Goal: Communication & Community: Answer question/provide support

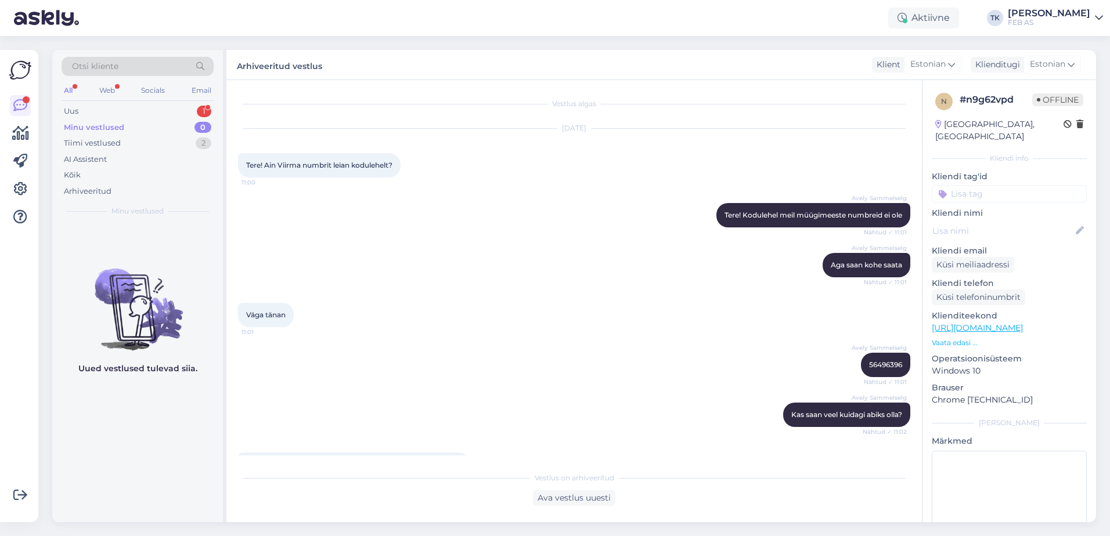
scroll to position [1009, 0]
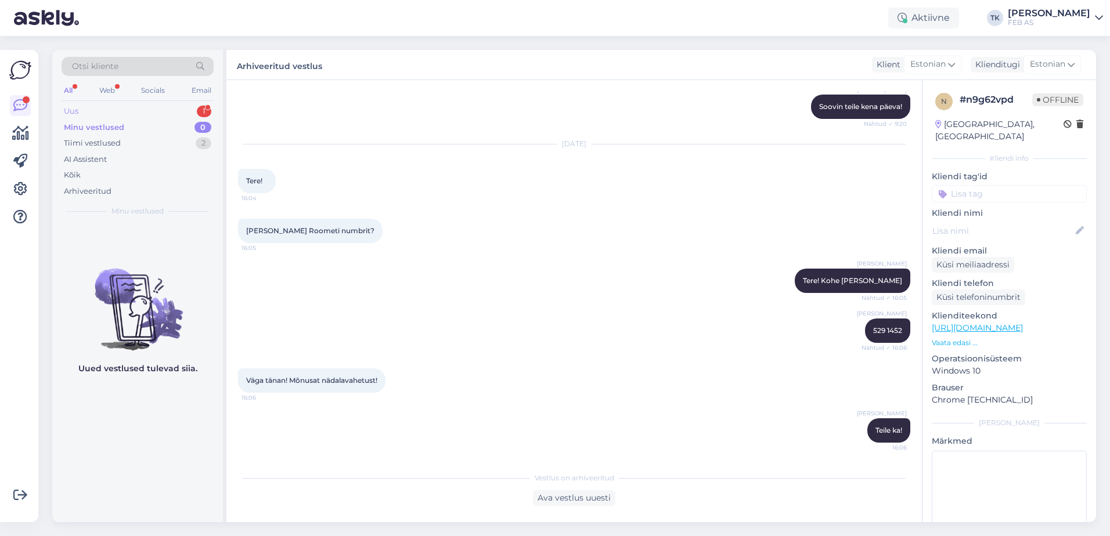
click at [167, 109] on div "Uus 1" at bounding box center [138, 111] width 152 height 16
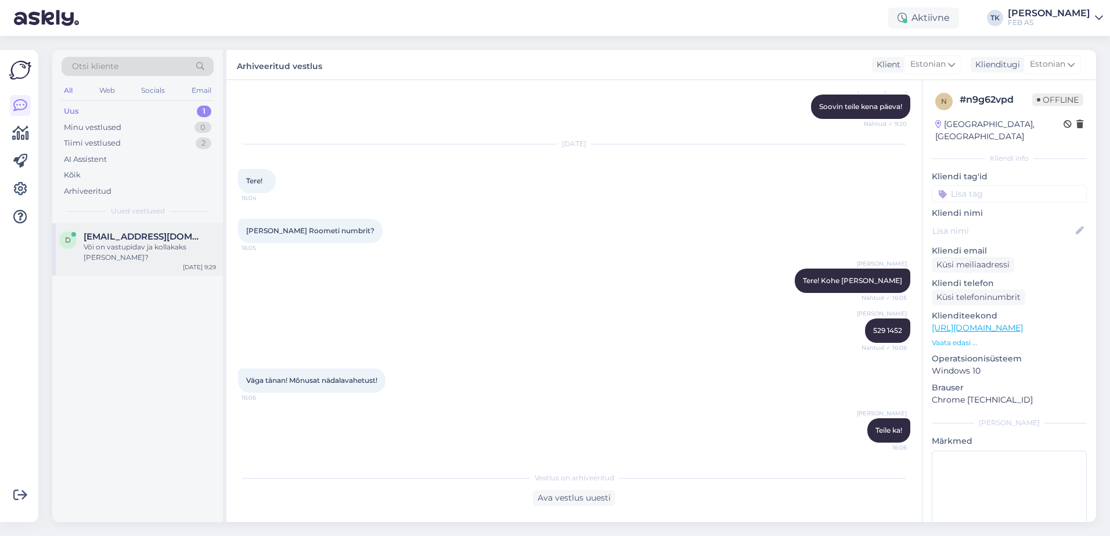
click at [154, 248] on div "Või on vastupidav ja kollakaks [PERSON_NAME]?" at bounding box center [150, 252] width 132 height 21
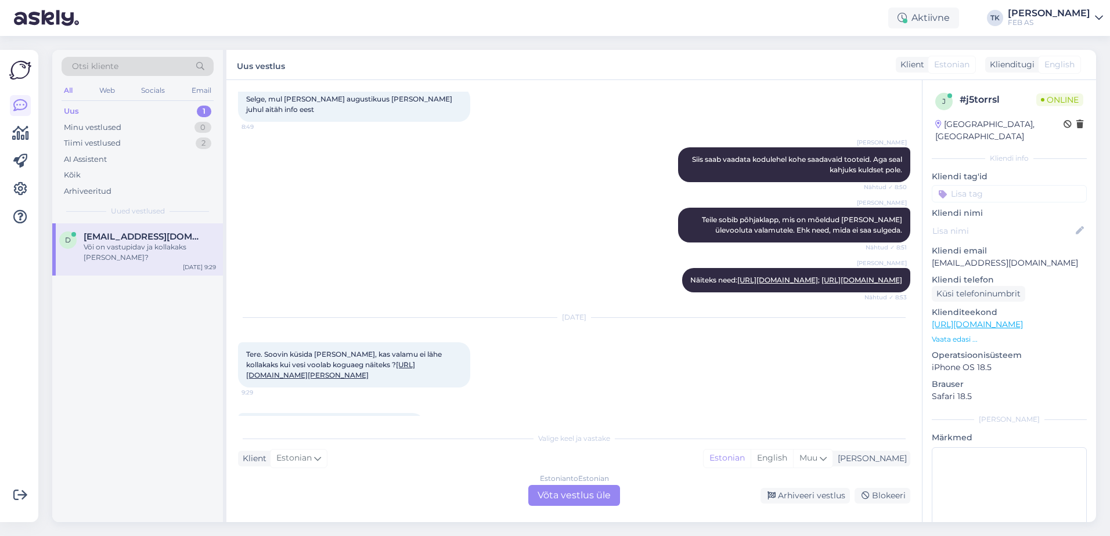
scroll to position [1116, 0]
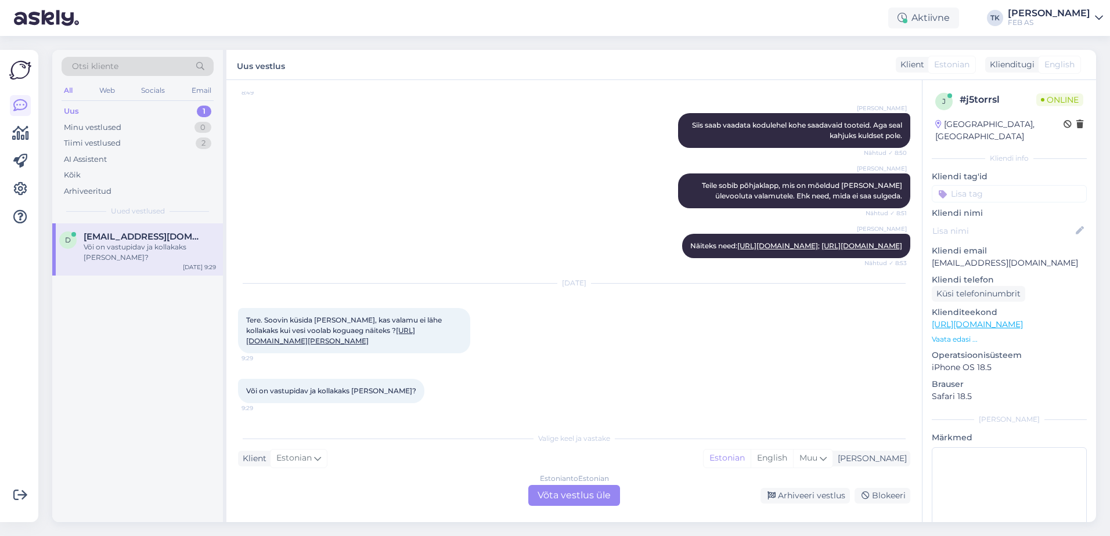
click at [566, 492] on div "Estonian to Estonian Võta vestlus üle" at bounding box center [574, 495] width 92 height 21
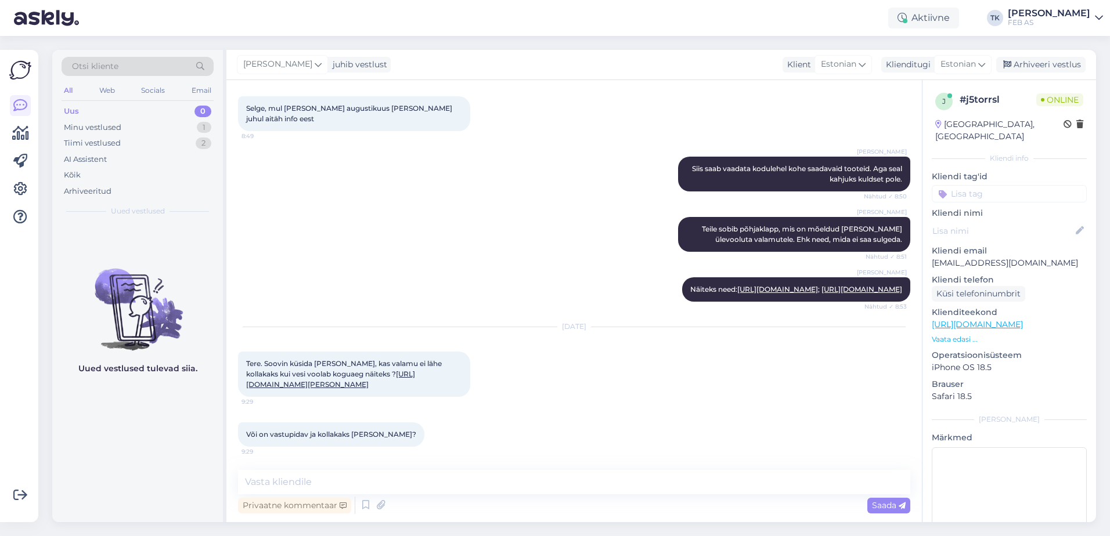
scroll to position [1073, 0]
click at [373, 473] on textarea at bounding box center [574, 482] width 672 height 24
type textarea "Tere!"
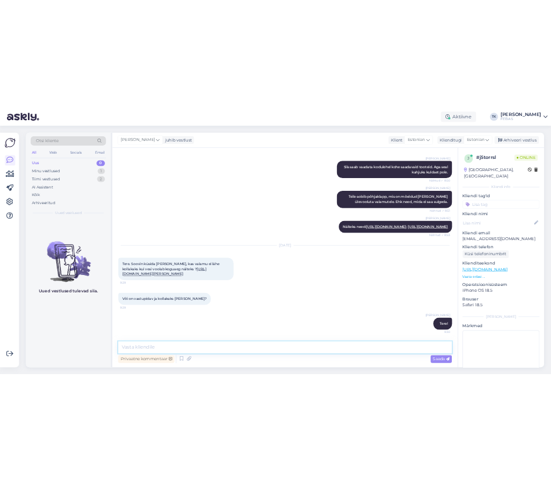
scroll to position [1123, 0]
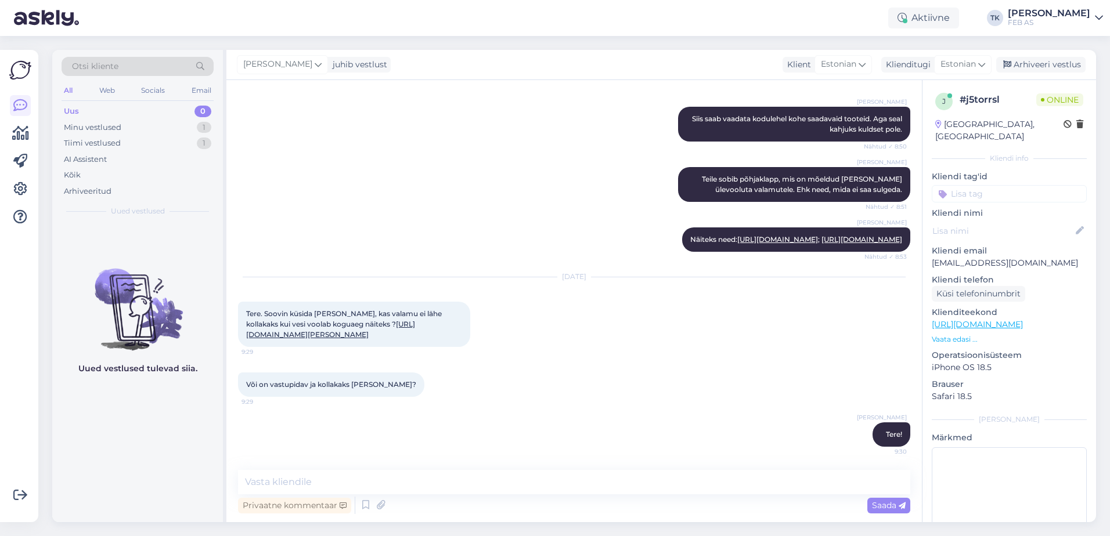
click at [348, 326] on link "[URL][DOMAIN_NAME][PERSON_NAME]" at bounding box center [330, 329] width 169 height 19
click at [473, 482] on textarea at bounding box center [574, 482] width 672 height 24
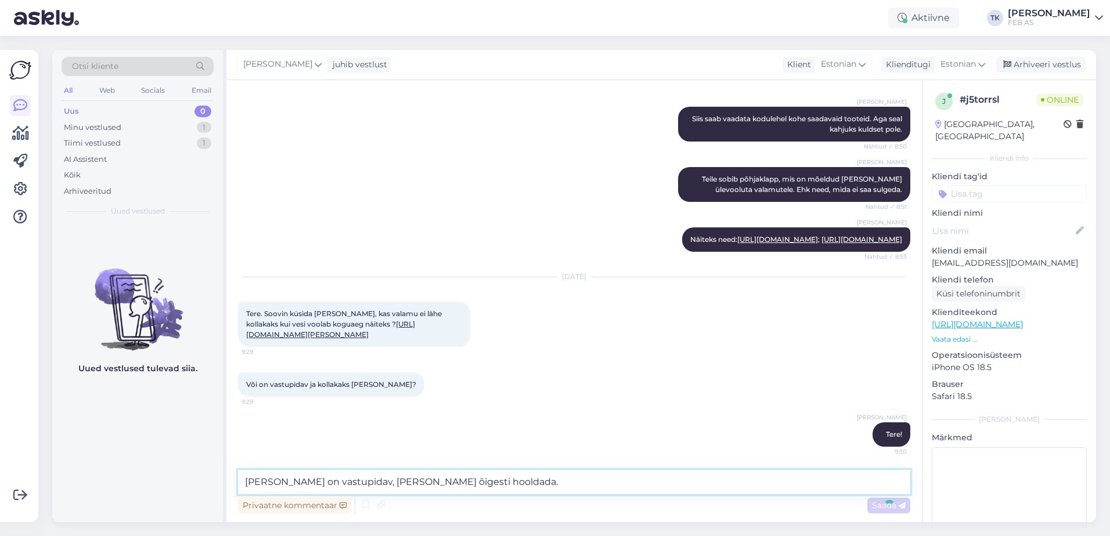
type textarea "[PERSON_NAME] on vastupidav, [PERSON_NAME] õigesti hooldada."
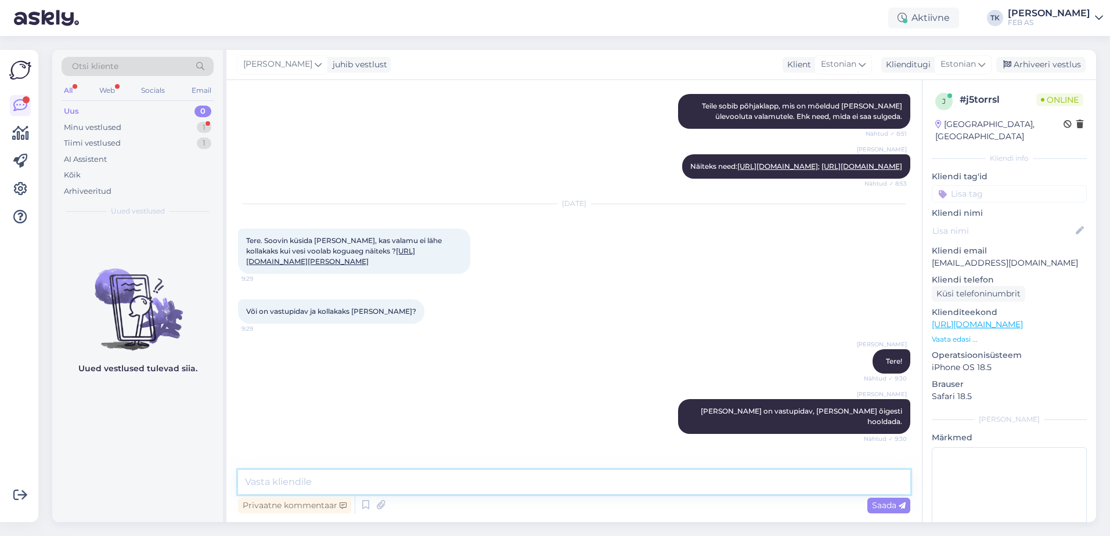
scroll to position [1223, 0]
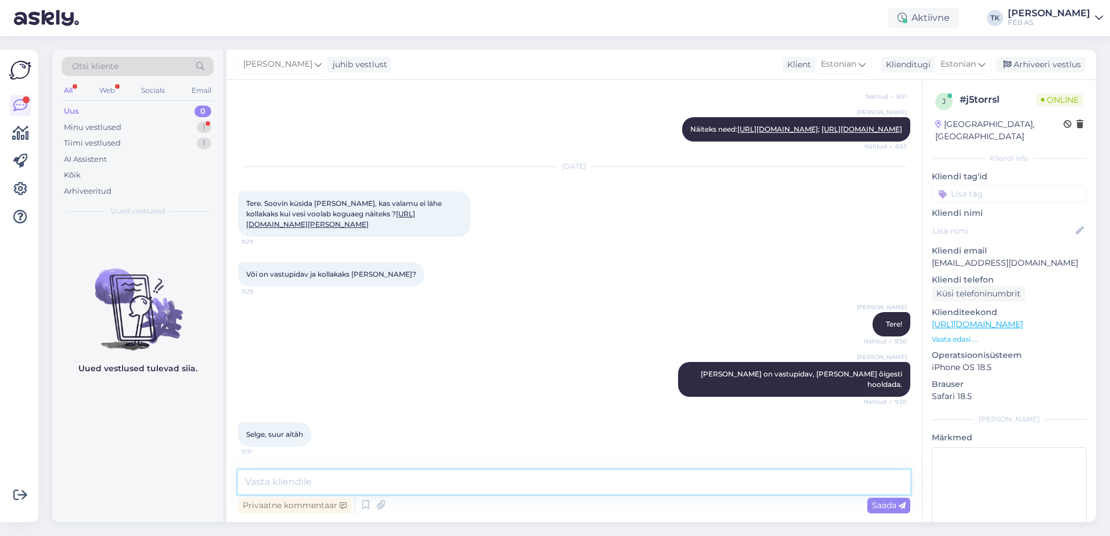
click at [376, 482] on textarea at bounding box center [574, 482] width 672 height 24
click at [592, 380] on div "Triinu [PERSON_NAME] Valamu on vastupidav, [PERSON_NAME] õigesti hooldada. Näht…" at bounding box center [574, 379] width 672 height 60
click at [361, 479] on textarea at bounding box center [574, 482] width 672 height 24
type textarea "Kas saame teid veel kuidagi aidata?"
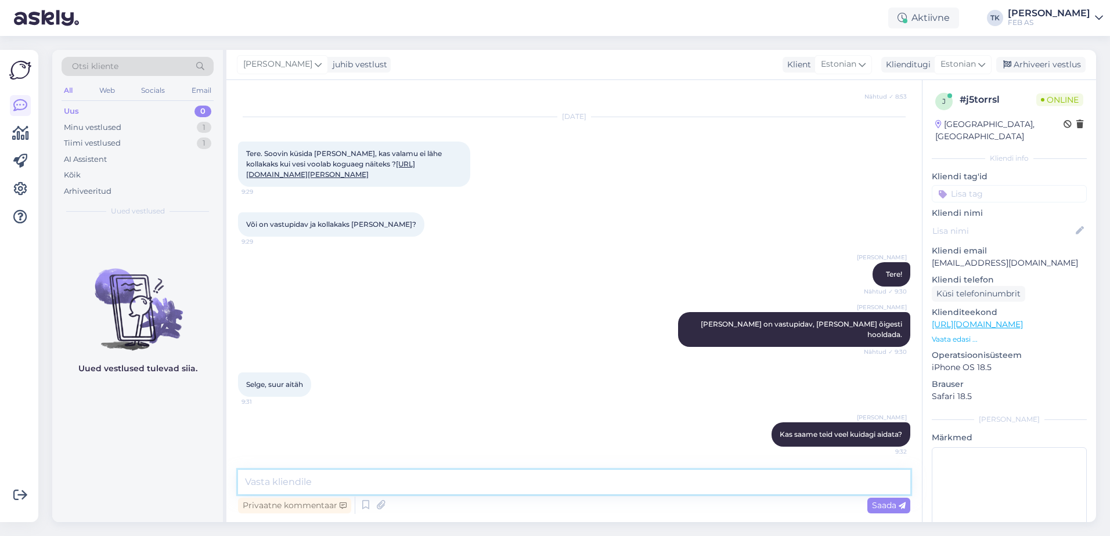
scroll to position [1272, 0]
click at [515, 215] on div "Või on vastupidav ja kollakaks [PERSON_NAME]? 9:29" at bounding box center [574, 225] width 672 height 50
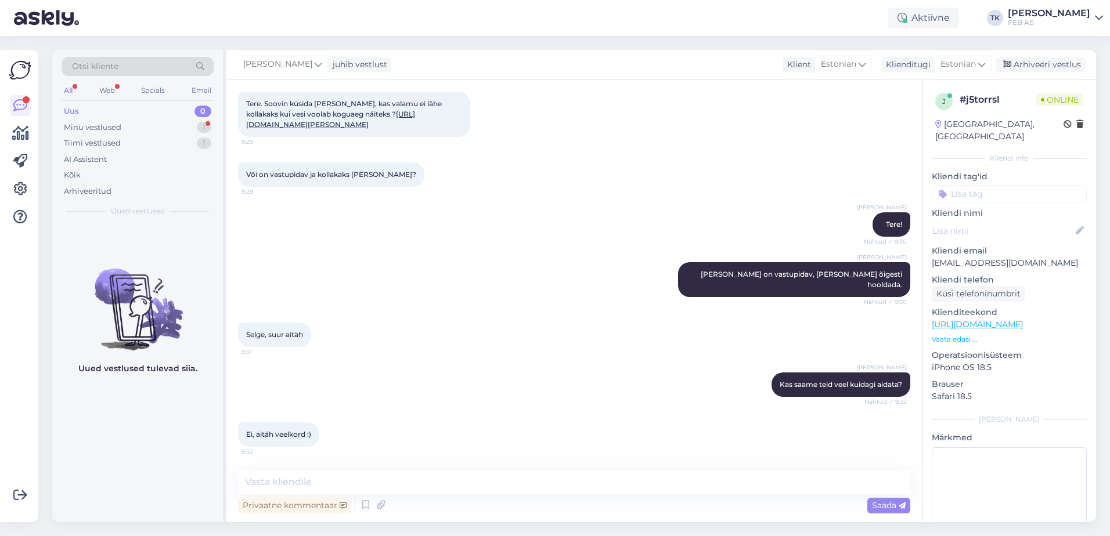
scroll to position [1322, 0]
click at [463, 480] on textarea at bounding box center [574, 482] width 672 height 24
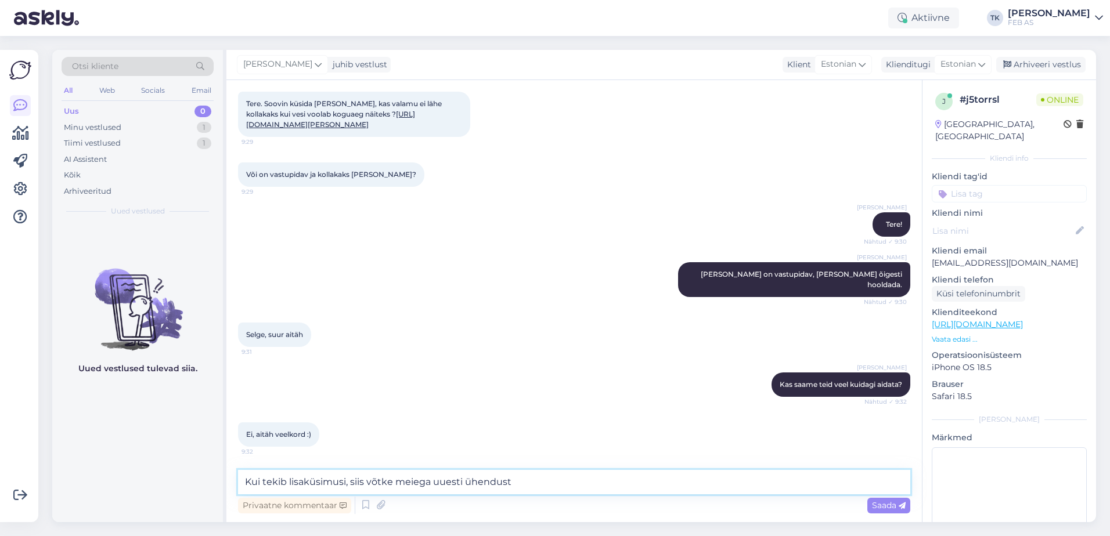
type textarea "Kui tekib lisaküsimusi, siis võtke meiega uuesti ühendust."
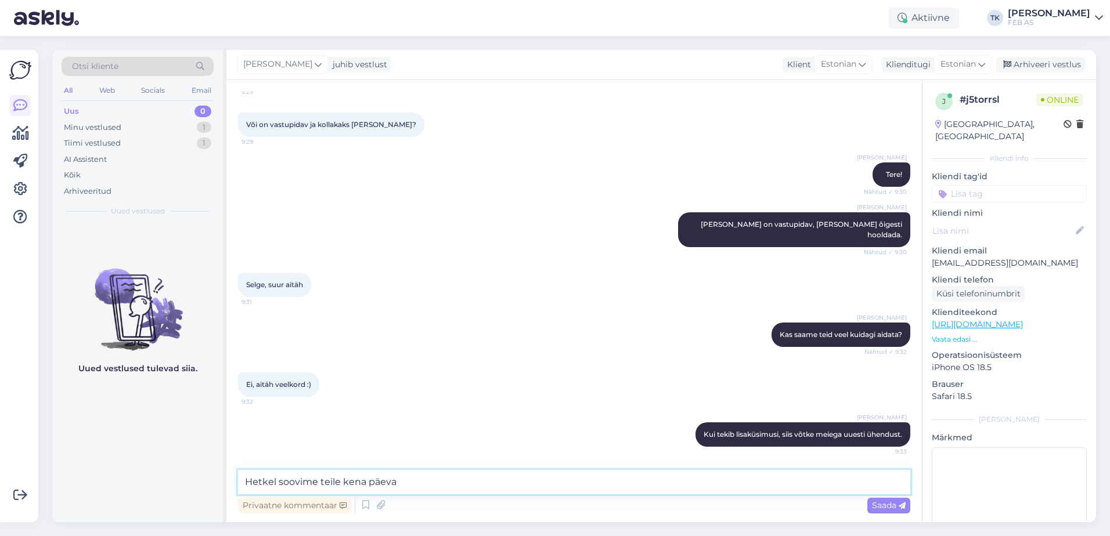
type textarea "[PERSON_NAME] soovime teile kena päeva!"
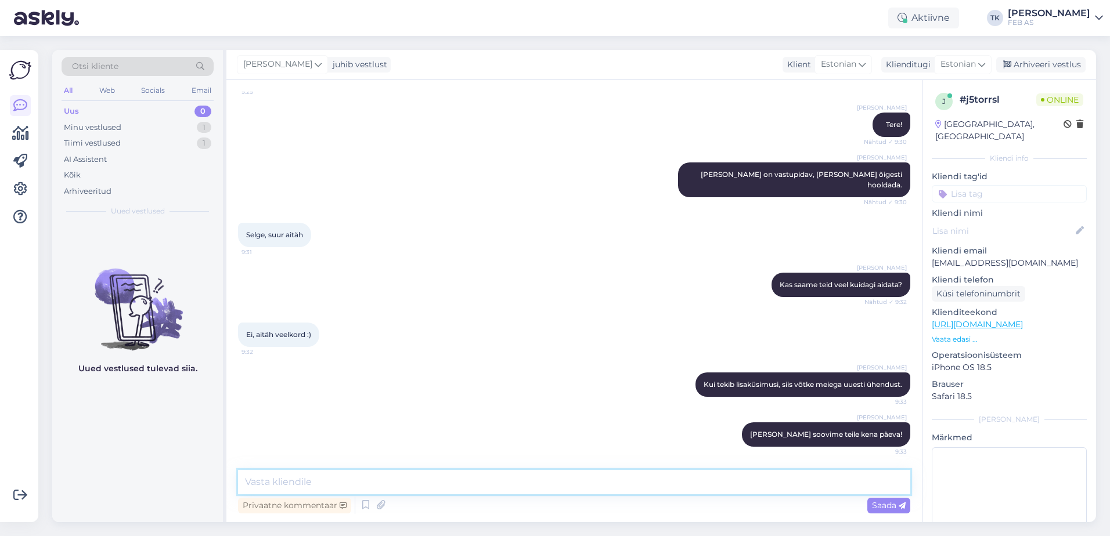
scroll to position [1422, 0]
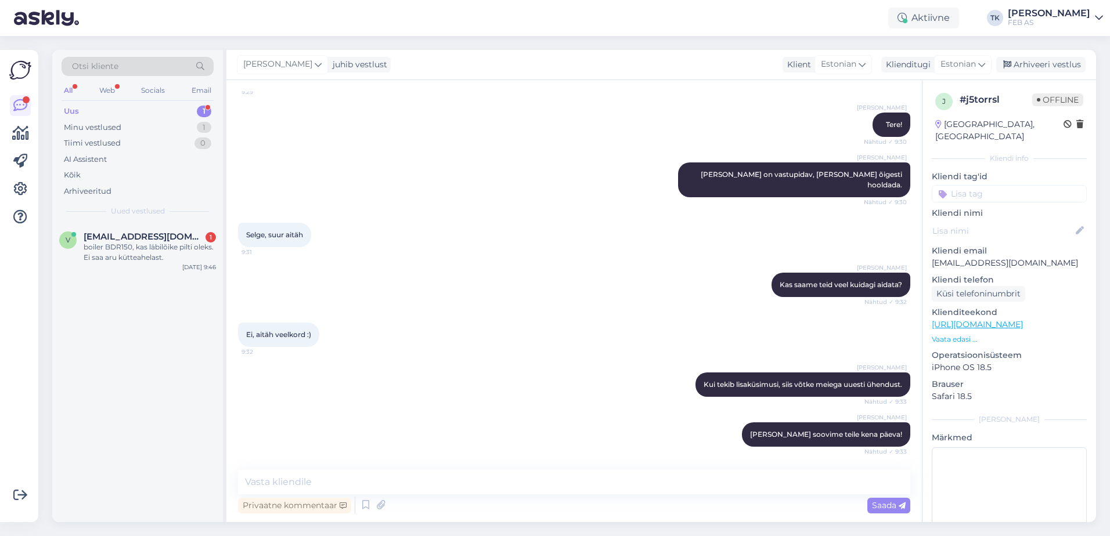
click at [142, 111] on div "Uus 1" at bounding box center [138, 111] width 152 height 16
click at [127, 253] on div "boiler BDR150, kas läbilõike pilti oleks. Ei saa aru kütteahelast." at bounding box center [150, 252] width 132 height 21
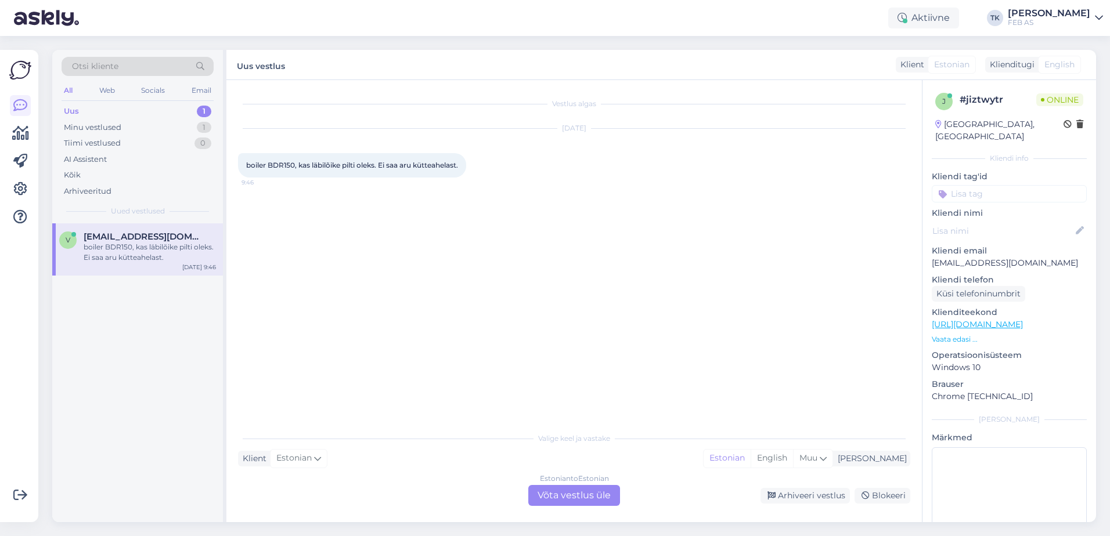
scroll to position [0, 0]
click at [578, 488] on div "Estonian to Estonian Võta vestlus üle" at bounding box center [574, 495] width 92 height 21
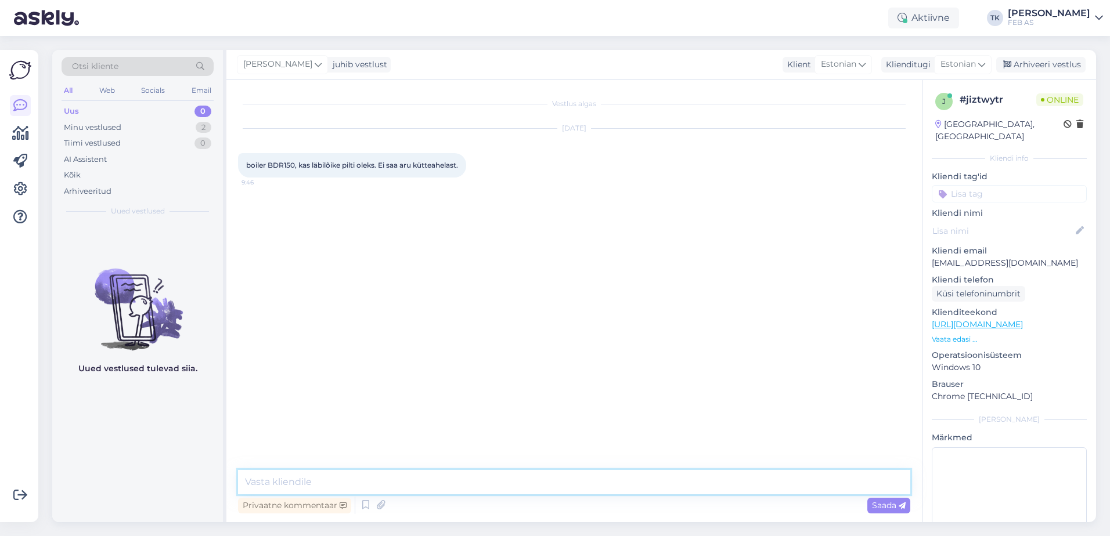
click at [473, 479] on textarea at bounding box center [574, 482] width 672 height 24
type textarea "Tere! Vaatan kohe."
click at [987, 319] on link "[URL][DOMAIN_NAME]" at bounding box center [977, 324] width 91 height 10
click at [510, 487] on textarea at bounding box center [574, 482] width 672 height 24
type textarea "Võtke [PERSON_NAME] juhend, lk 51. Kas sellest piisab?"
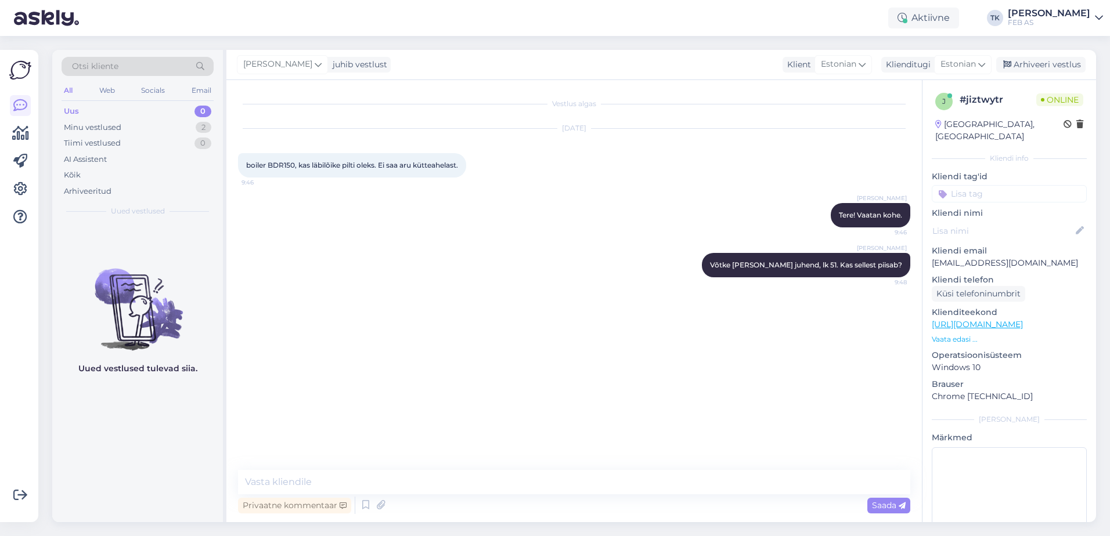
click at [624, 359] on div "Vestlus algas [DATE] boiler BDR150, kas läbilõike pilti oleks. Ei saa aru kütte…" at bounding box center [579, 276] width 683 height 368
click at [444, 240] on div "Triinu [PERSON_NAME] Tere! Vaatan kohe. Nähtud ✓ 9:46" at bounding box center [574, 215] width 672 height 50
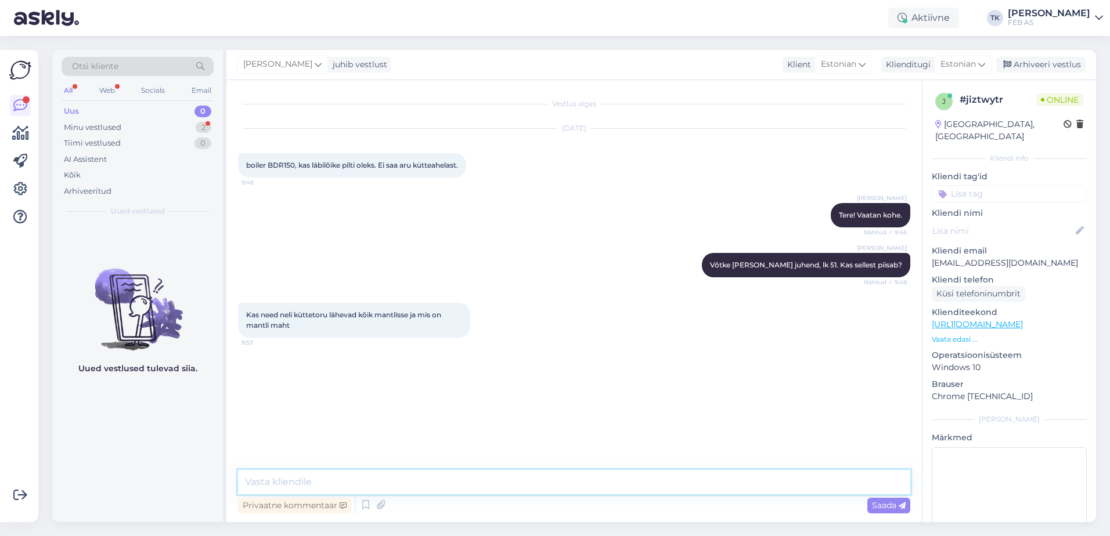
click at [294, 484] on textarea at bounding box center [574, 482] width 672 height 24
click at [325, 432] on div "Vestlus algas [DATE] boiler BDR150, kas läbilõike pilti oleks. Ei saa aru kütte…" at bounding box center [579, 276] width 683 height 368
click at [277, 163] on span "boiler BDR150, kas läbilõike pilti oleks. Ei saa aru kütteahelast." at bounding box center [352, 165] width 212 height 9
copy span "BDR150"
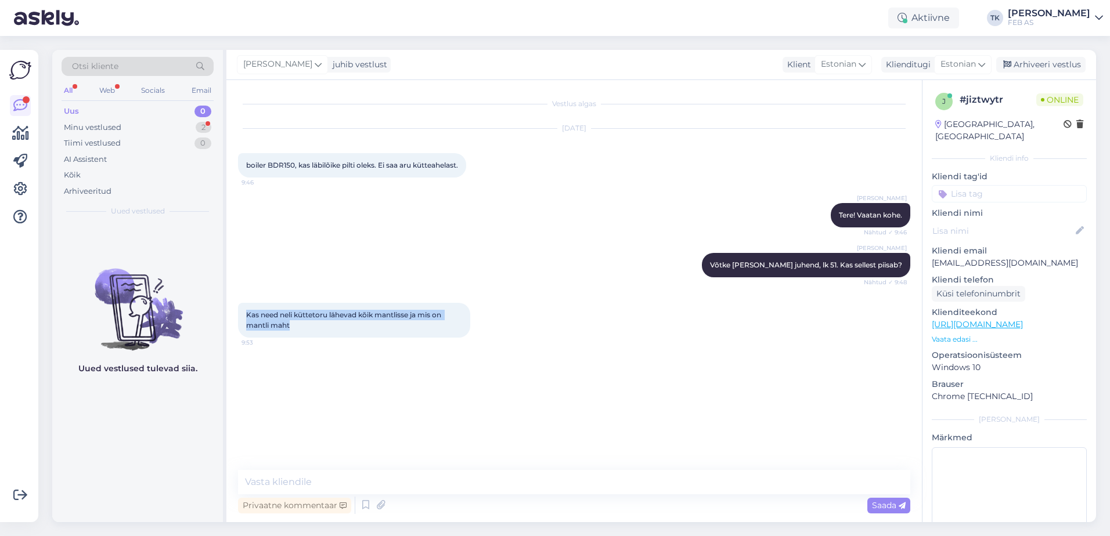
drag, startPoint x: 296, startPoint y: 342, endPoint x: 247, endPoint y: 326, distance: 51.2
click at [247, 326] on div "Kas need neli küttetoru lähevad kõik mantlisse ja mis on mantli maht 9:53" at bounding box center [354, 320] width 232 height 35
copy span "Kas need neli küttetoru lähevad kõik mantlisse ja mis on mantli maht"
click at [355, 478] on textarea at bounding box center [574, 482] width 672 height 24
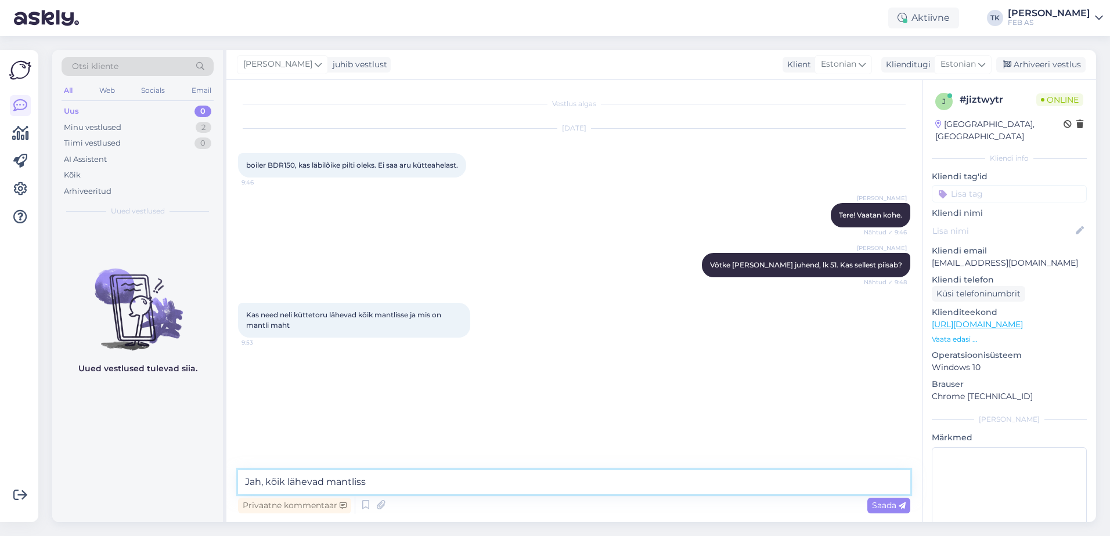
type textarea "Jah, kõik lähevad mantlisse"
click at [426, 477] on textarea at bounding box center [574, 482] width 672 height 24
type textarea "Uurime mantli mahu kohta tarnija esindajalt"
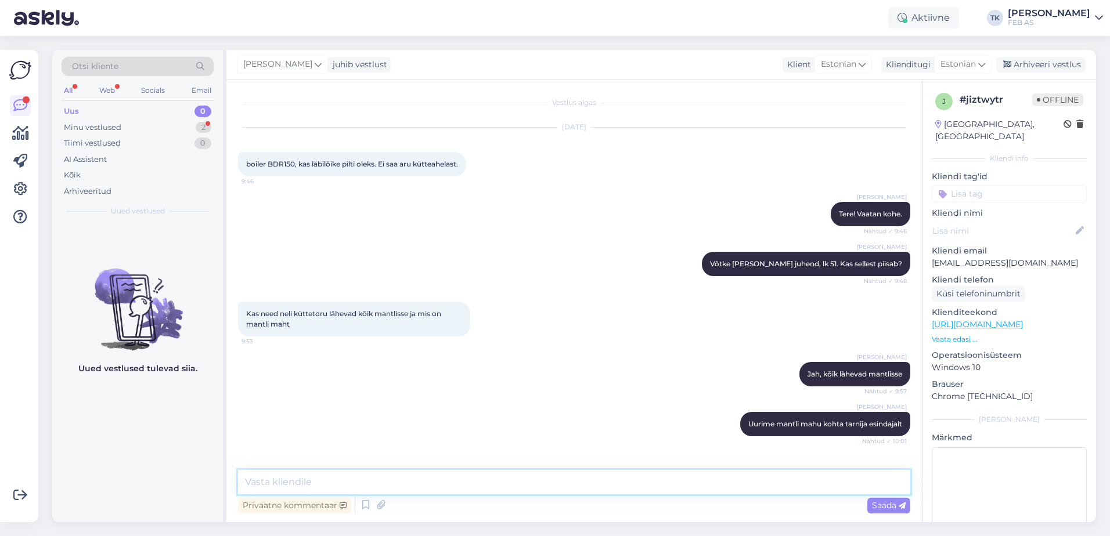
scroll to position [51, 0]
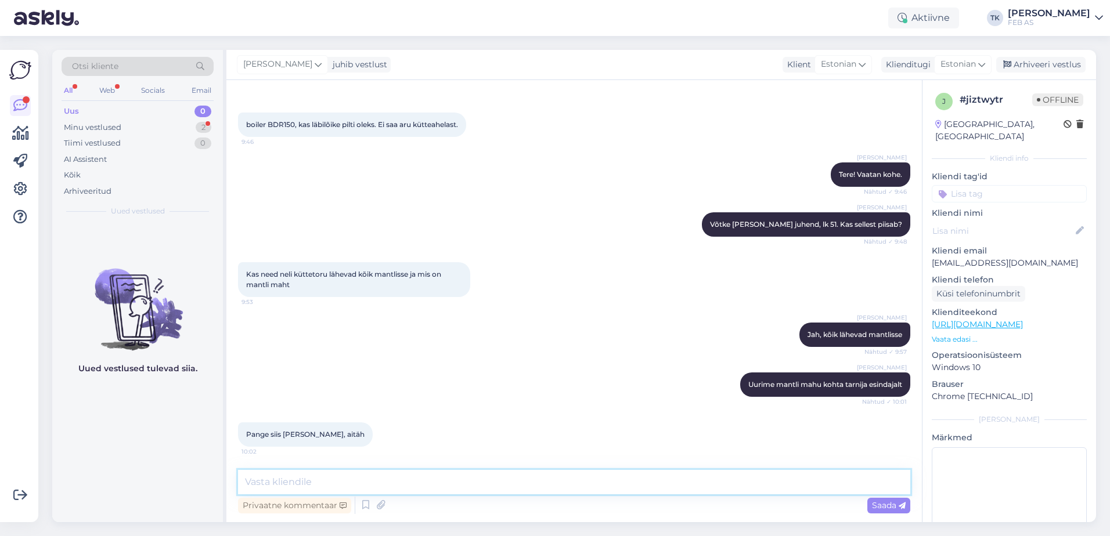
click at [316, 478] on textarea at bounding box center [574, 482] width 672 height 24
click at [432, 367] on div "Triinu [PERSON_NAME] Uurime mantli mahu kohta tarnija esindajalt Nähtud ✓ 10:01" at bounding box center [574, 385] width 672 height 50
